Goal: Register for event/course

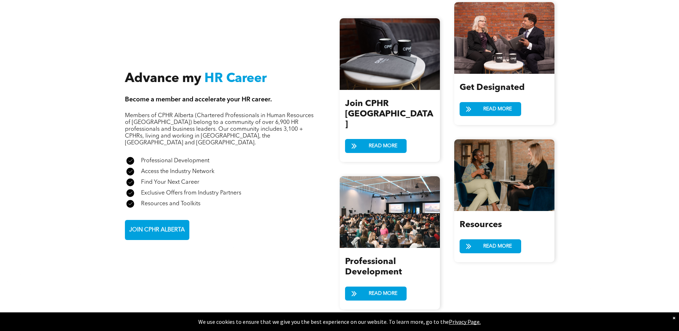
scroll to position [824, 0]
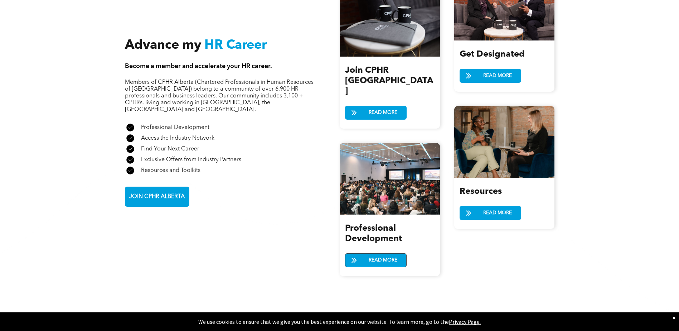
click at [396, 254] on span "READ MORE" at bounding box center [383, 260] width 34 height 13
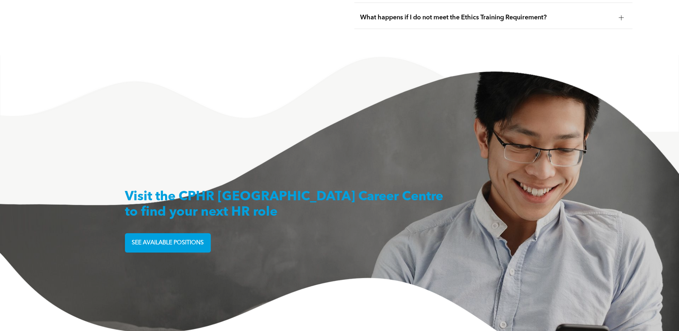
scroll to position [1791, 0]
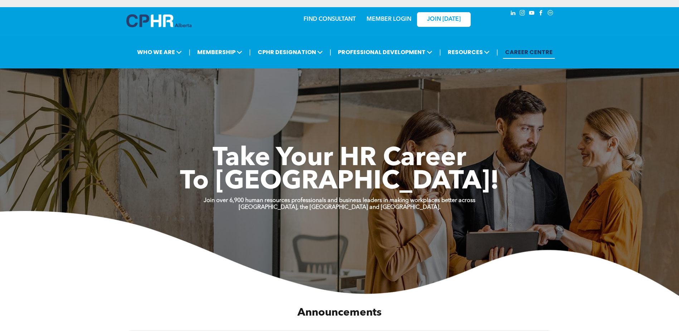
scroll to position [824, 0]
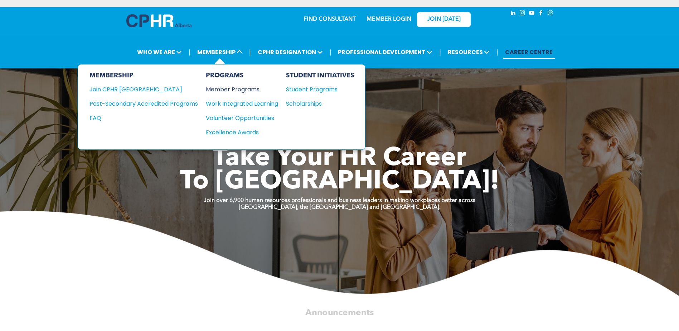
click at [227, 87] on div "Member Programs" at bounding box center [238, 89] width 65 height 9
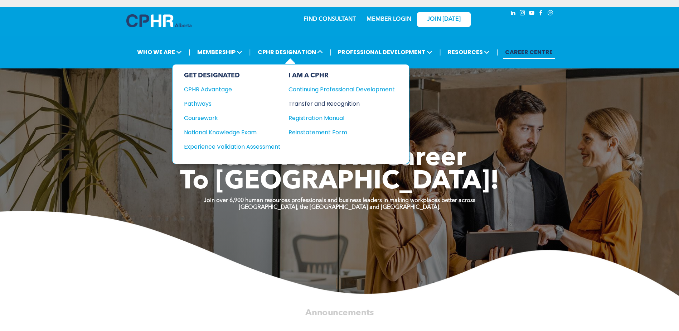
click at [309, 106] on div "Transfer and Recognition" at bounding box center [337, 103] width 96 height 9
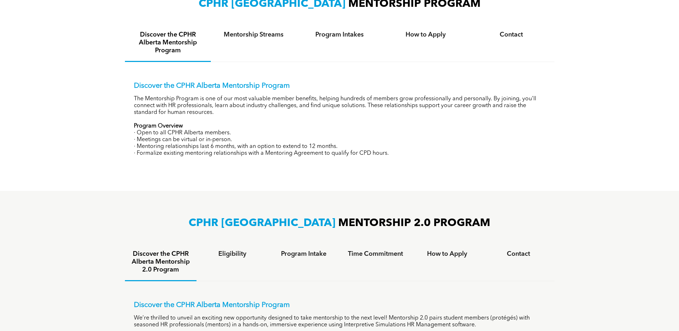
scroll to position [286, 0]
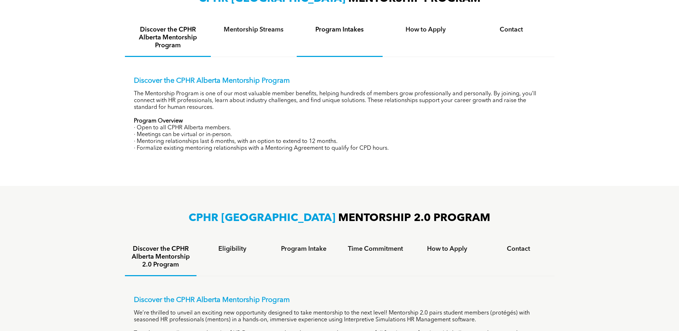
click at [323, 29] on h4 "Program Intakes" at bounding box center [339, 30] width 73 height 8
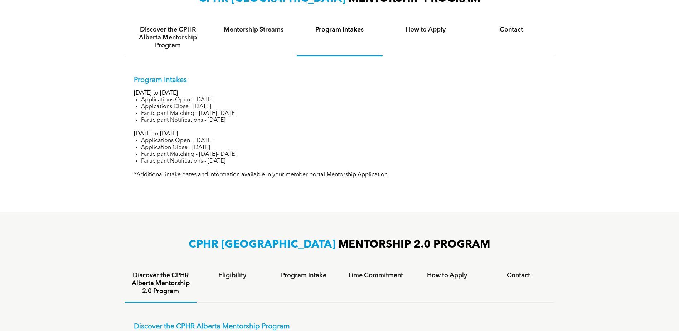
click at [298, 40] on div "Program Intakes" at bounding box center [340, 37] width 86 height 37
click at [290, 35] on div "Mentorship Streams" at bounding box center [254, 37] width 86 height 37
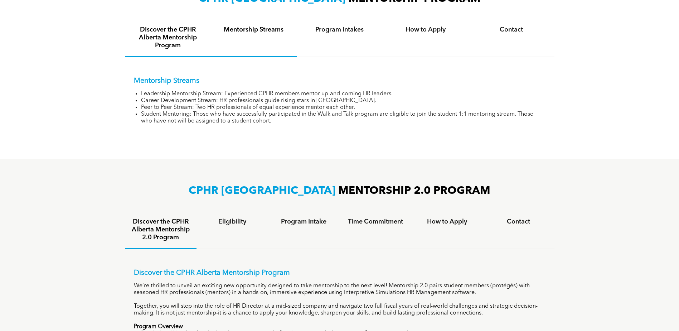
click at [192, 32] on h4 "Discover the CPHR Alberta Mentorship Program" at bounding box center [167, 38] width 73 height 24
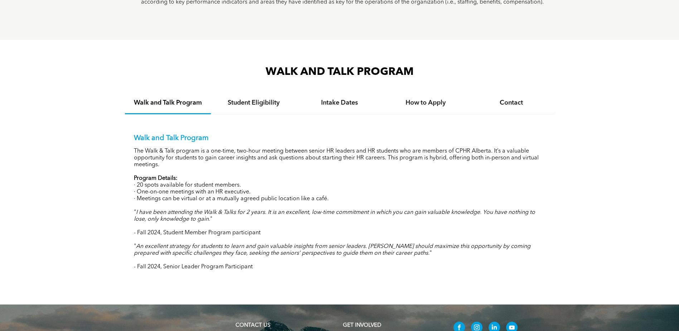
scroll to position [632, 0]
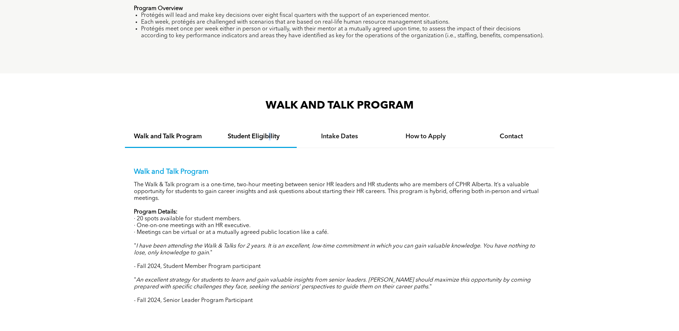
click at [270, 140] on div "Student Eligibility" at bounding box center [254, 137] width 86 height 22
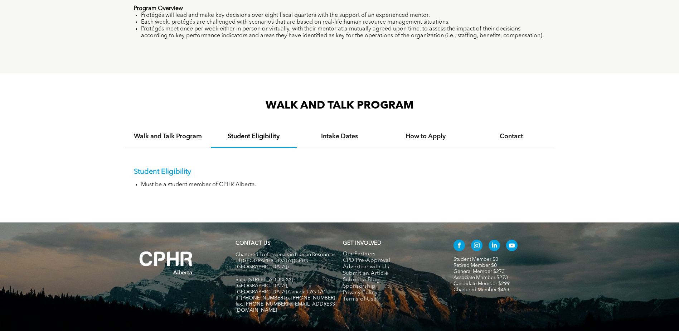
drag, startPoint x: 270, startPoint y: 140, endPoint x: 302, endPoint y: 148, distance: 33.1
click at [302, 148] on div "Student Eligibility Must be a student member of CPHR Alberta." at bounding box center [340, 172] width 430 height 49
click at [317, 144] on div "Intake Dates" at bounding box center [340, 137] width 86 height 22
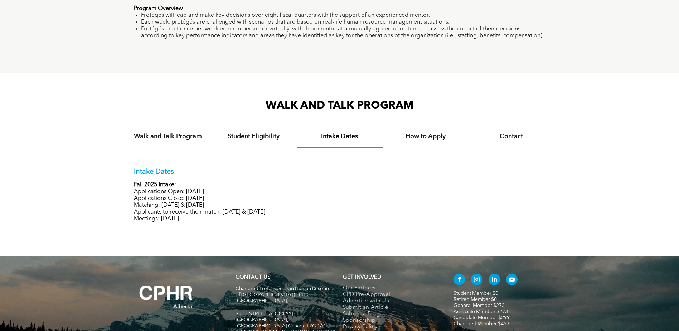
click at [384, 148] on div "Intake Dates Fall 2025 Intake: Applications Open: September 15, 2025 Applicatio…" at bounding box center [340, 189] width 430 height 83
click at [422, 142] on div "How to Apply" at bounding box center [426, 137] width 86 height 22
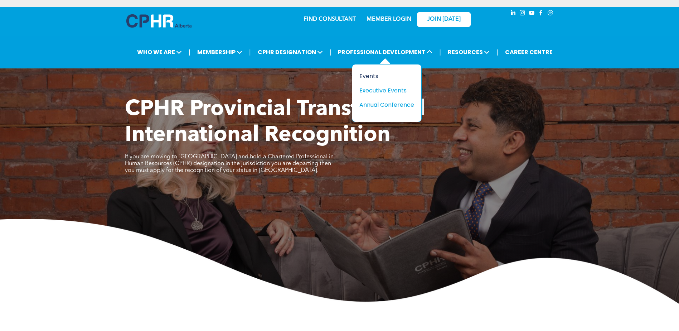
click at [375, 77] on div "Events" at bounding box center [384, 76] width 49 height 9
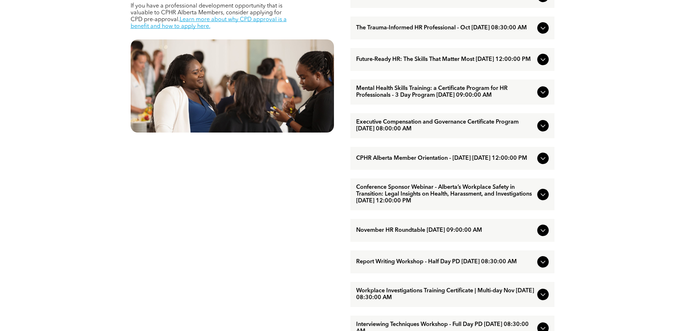
scroll to position [358, 0]
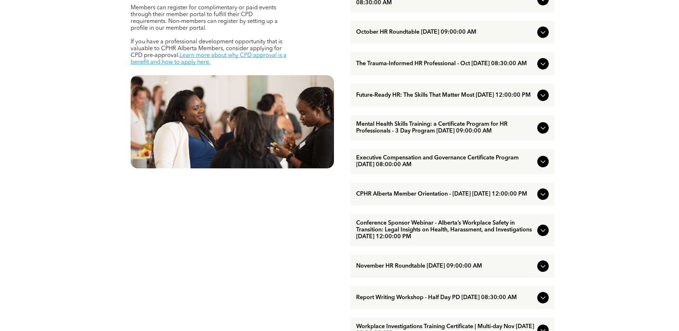
click at [540, 132] on icon at bounding box center [543, 128] width 9 height 9
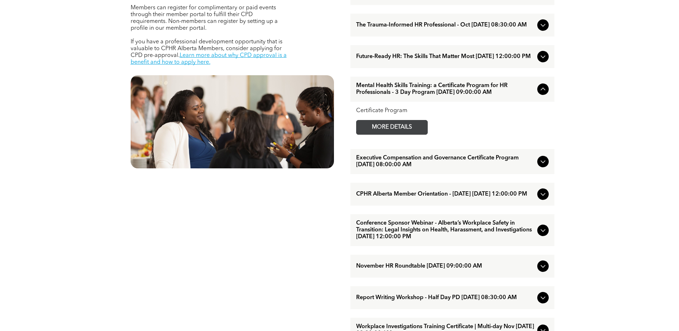
click at [409, 134] on span "MORE DETAILS" at bounding box center [392, 127] width 57 height 14
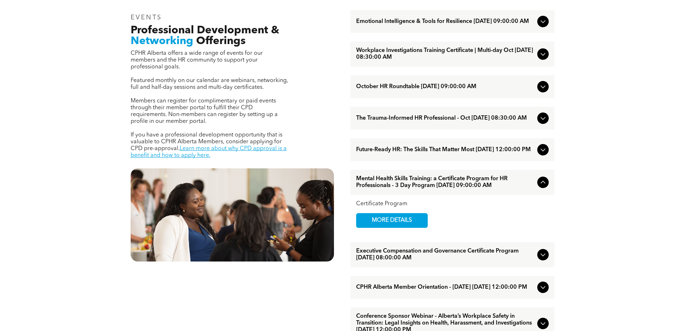
scroll to position [322, 0]
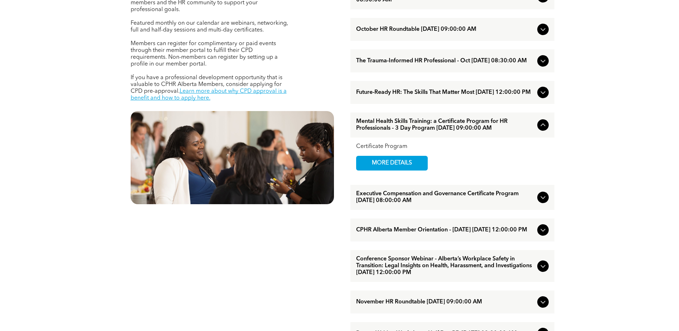
click at [380, 176] on div "Certificate Program MORE DETAILS" at bounding box center [453, 157] width 204 height 39
click at [376, 170] on span "MORE DETAILS" at bounding box center [392, 163] width 57 height 14
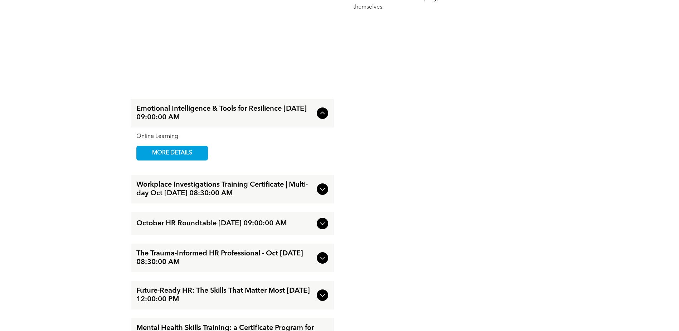
scroll to position [895, 0]
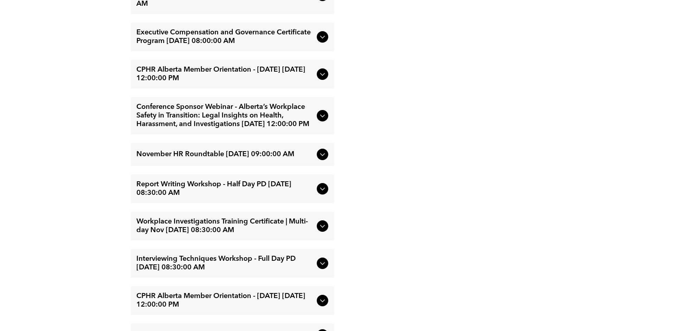
scroll to position [1218, 0]
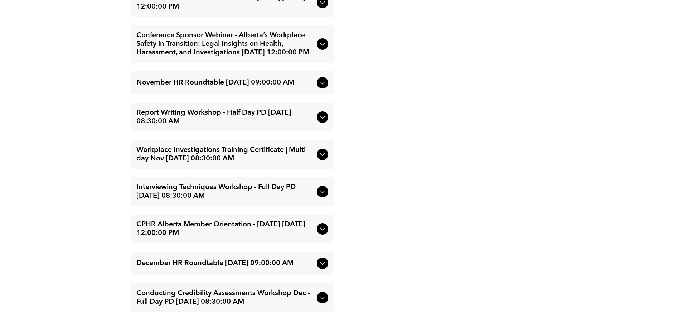
click at [322, 196] on icon at bounding box center [322, 191] width 9 height 9
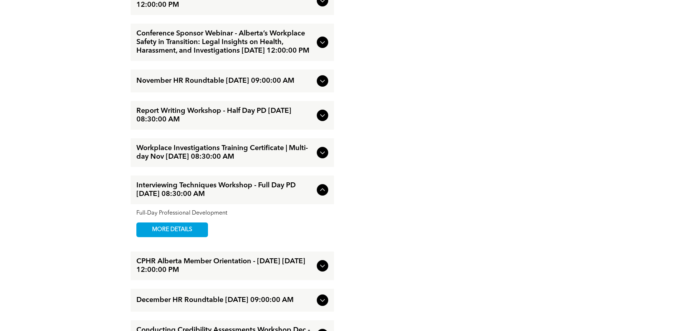
scroll to position [1179, 0]
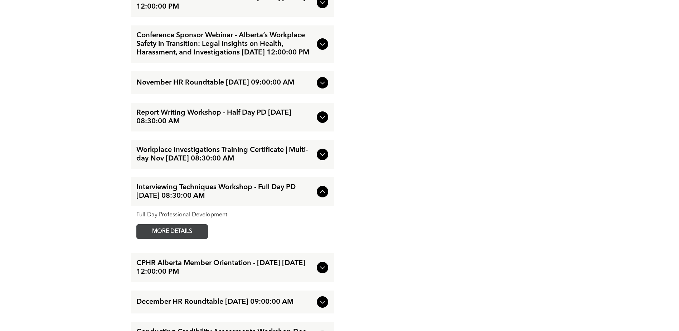
click at [143, 239] on link "MORE DETAILS" at bounding box center [172, 231] width 72 height 15
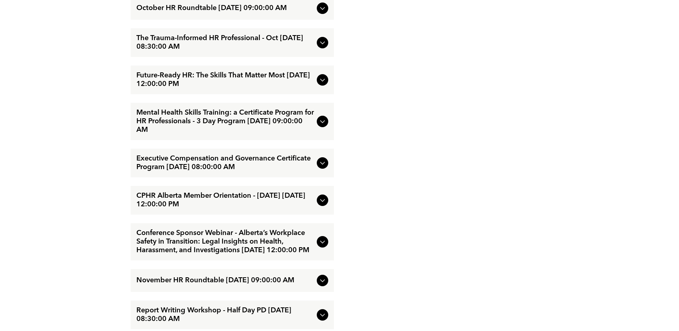
scroll to position [964, 0]
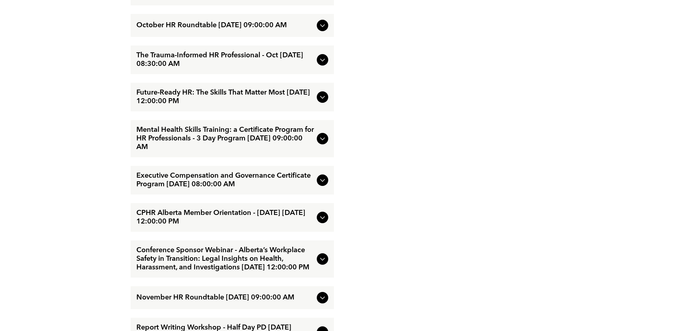
click at [327, 95] on div at bounding box center [322, 96] width 11 height 11
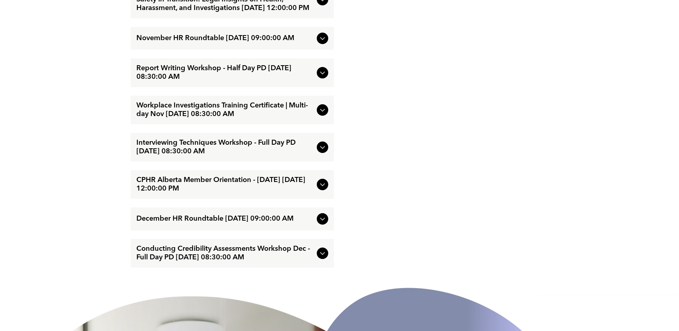
scroll to position [1322, 0]
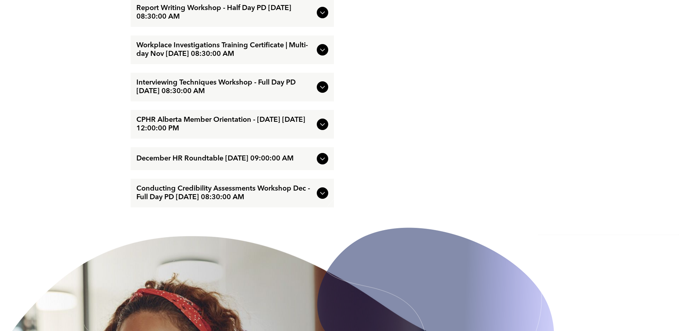
click at [331, 211] on img at bounding box center [435, 306] width 240 height 269
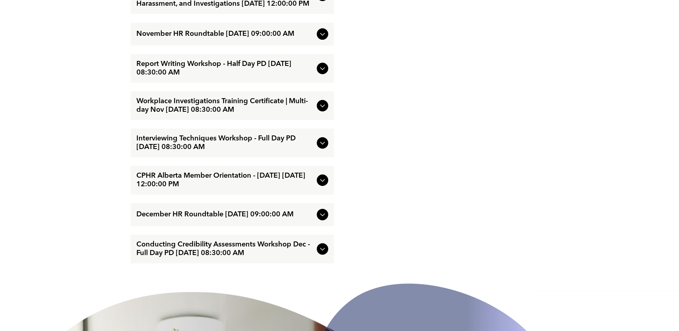
scroll to position [1215, 0]
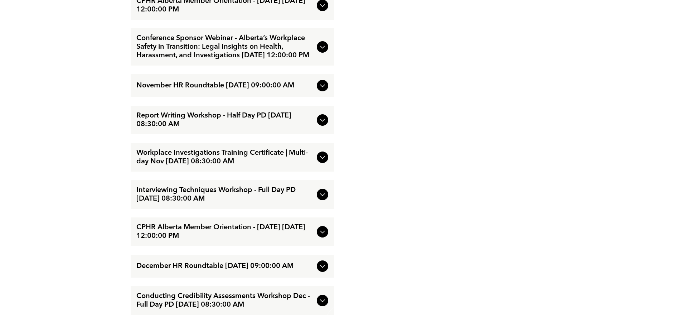
click at [329, 166] on div "Workplace Investigations Training Certificate | Multi-day Nov [DATE] 08:30:00 AM" at bounding box center [232, 157] width 203 height 29
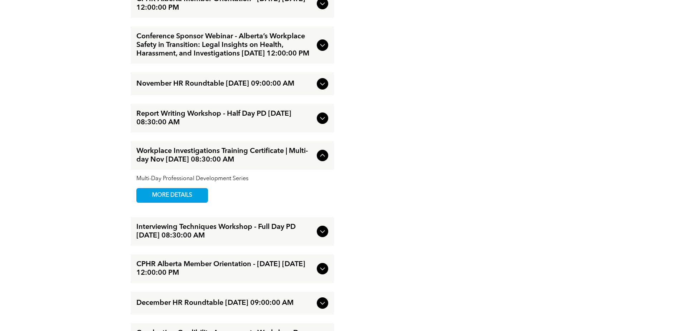
scroll to position [1176, 0]
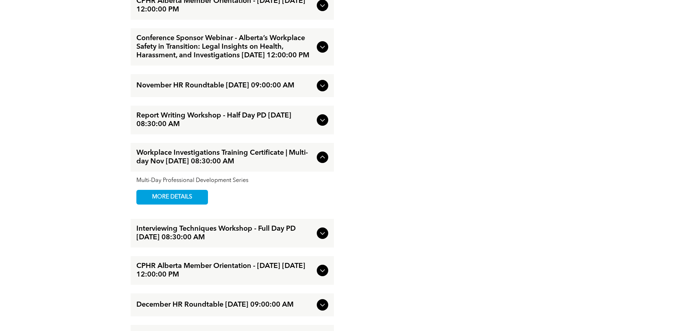
click at [330, 134] on div "Report Writing Workshop - Half Day PD [DATE] 08:30:00 AM" at bounding box center [232, 120] width 203 height 29
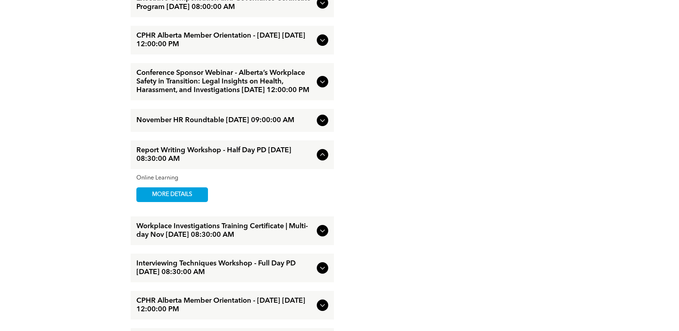
scroll to position [1069, 0]
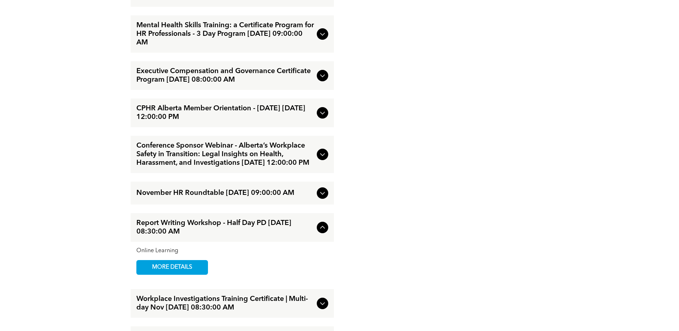
click at [327, 160] on div "Conference Sponsor Webinar - Alberta’s Workplace Safety in Transition: Legal In…" at bounding box center [232, 154] width 203 height 37
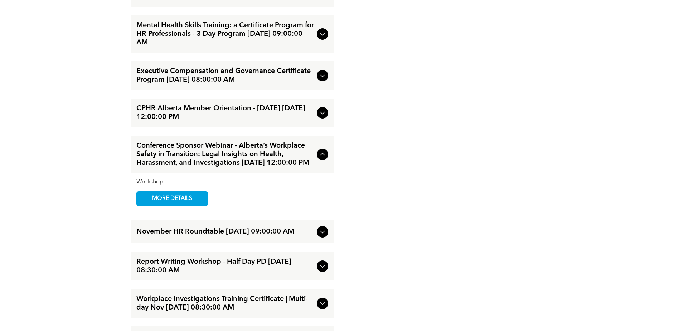
click at [284, 151] on span "Conference Sponsor Webinar - Alberta’s Workplace Safety in Transition: Legal In…" at bounding box center [225, 154] width 178 height 26
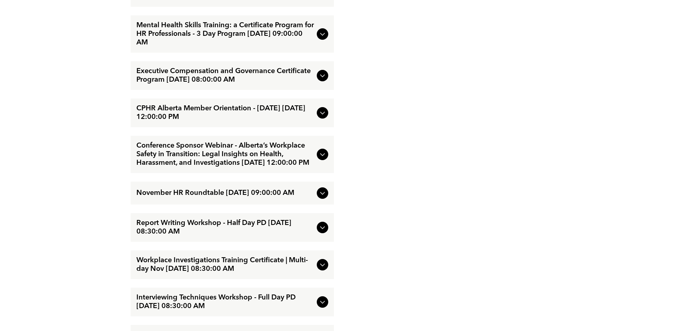
click at [284, 151] on span "Conference Sponsor Webinar - Alberta’s Workplace Safety in Transition: Legal In…" at bounding box center [225, 154] width 178 height 26
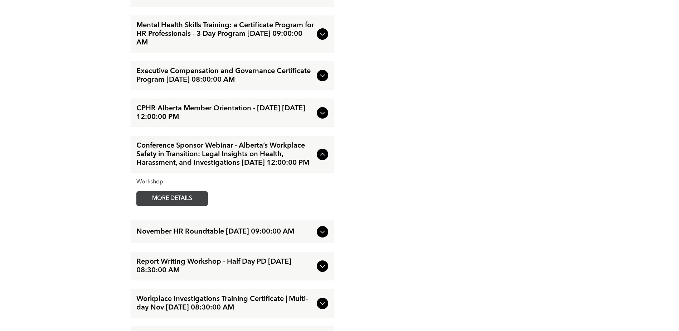
click at [159, 206] on span "MORE DETAILS" at bounding box center [172, 199] width 57 height 14
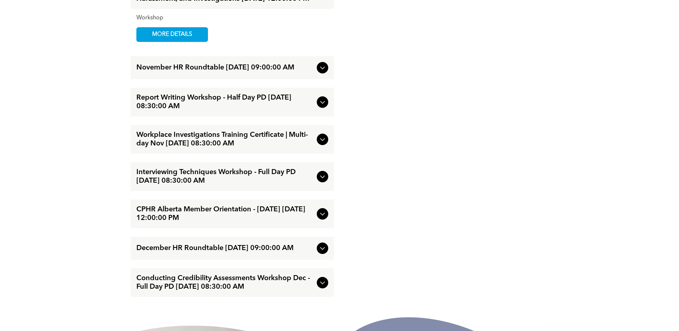
scroll to position [1248, 0]
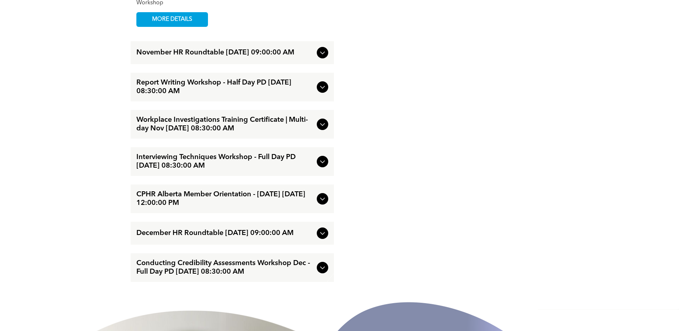
click at [305, 127] on span "Workplace Investigations Training Certificate | Multi-day Nov [DATE] 08:30:00 AM" at bounding box center [225, 124] width 178 height 17
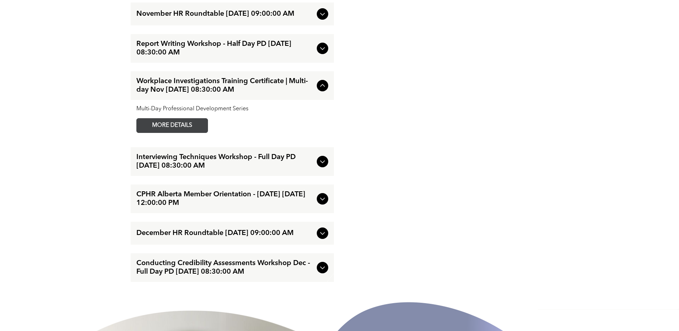
click at [191, 131] on span "MORE DETAILS" at bounding box center [172, 126] width 57 height 14
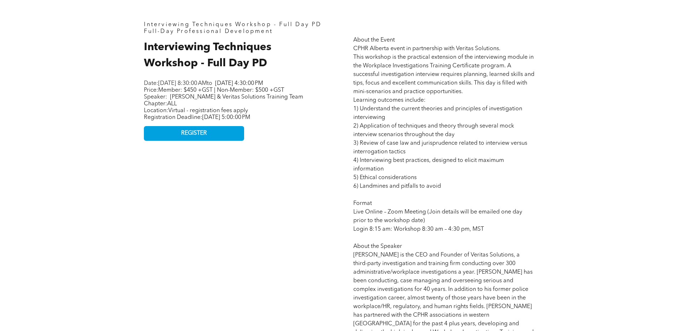
scroll to position [286, 0]
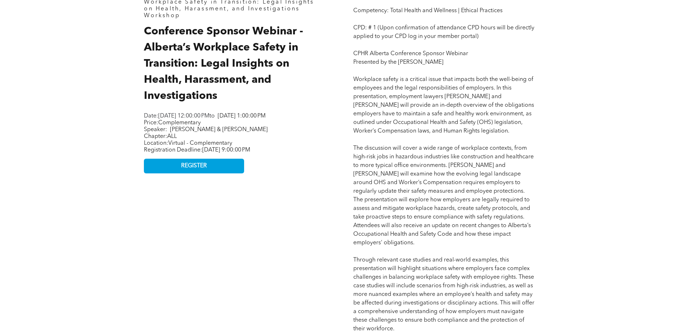
scroll to position [430, 0]
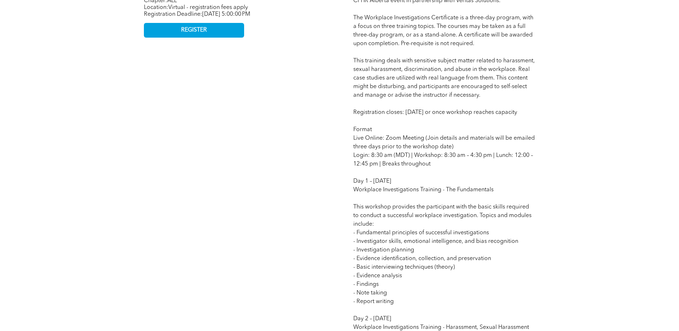
scroll to position [501, 0]
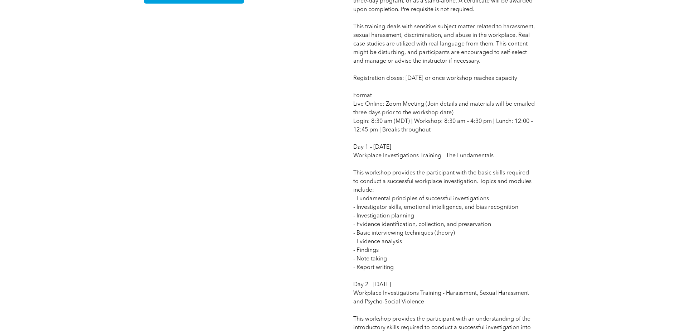
click at [399, 186] on p "Competency: Organizational Change and Development | Inclusion, Diversity and Hu…" at bounding box center [444, 237] width 182 height 705
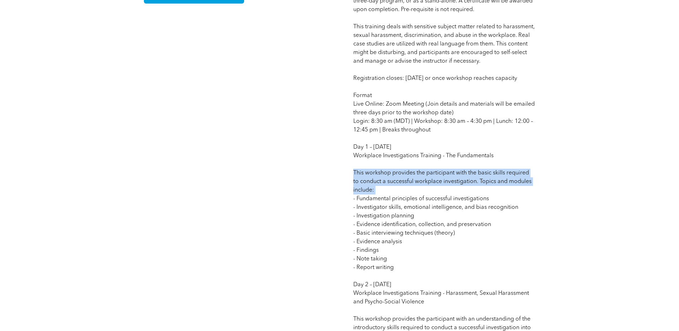
click at [399, 186] on p "Competency: Organizational Change and Development | Inclusion, Diversity and Hu…" at bounding box center [444, 237] width 182 height 705
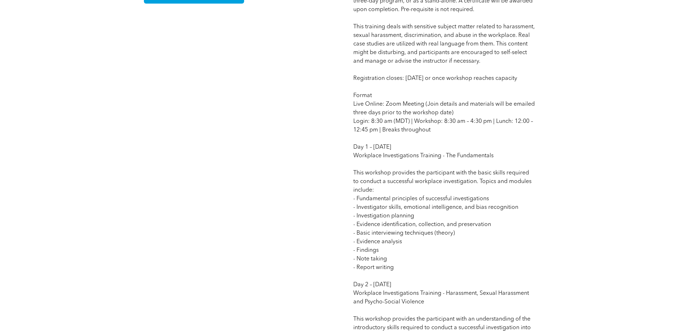
drag, startPoint x: 399, startPoint y: 186, endPoint x: 399, endPoint y: 206, distance: 20.1
click at [399, 206] on span "Competency: Organizational Change and Development | Inclusion, Diversity and Hu…" at bounding box center [444, 237] width 182 height 702
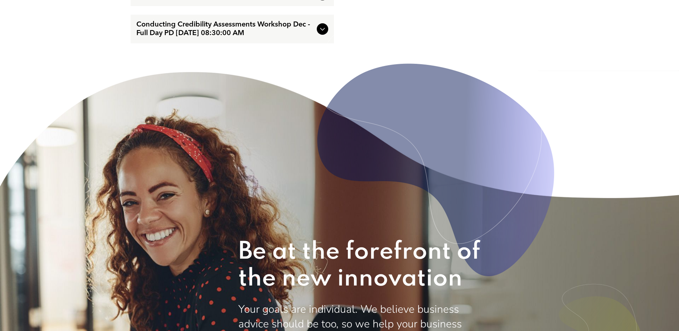
scroll to position [1791, 0]
